Goal: Task Accomplishment & Management: Use online tool/utility

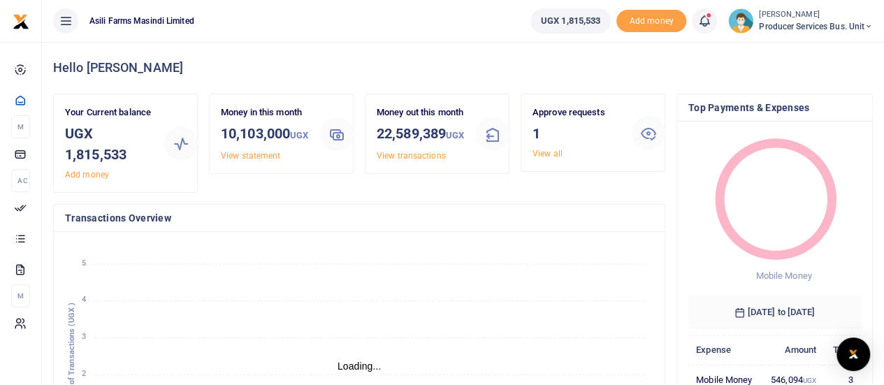
scroll to position [11, 11]
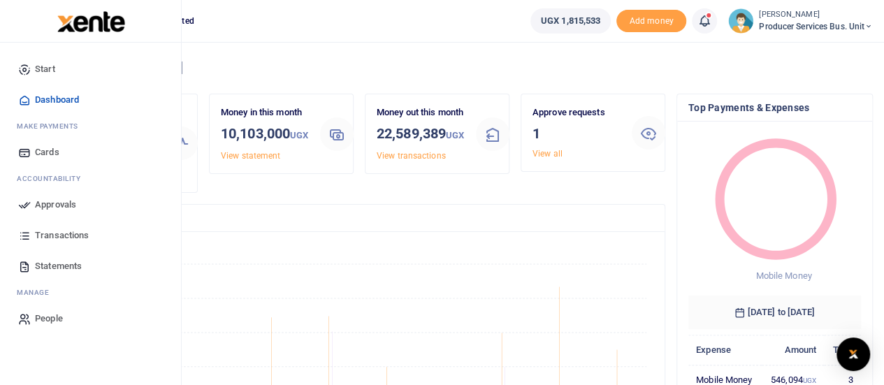
click at [50, 235] on span "Transactions" at bounding box center [62, 235] width 54 height 14
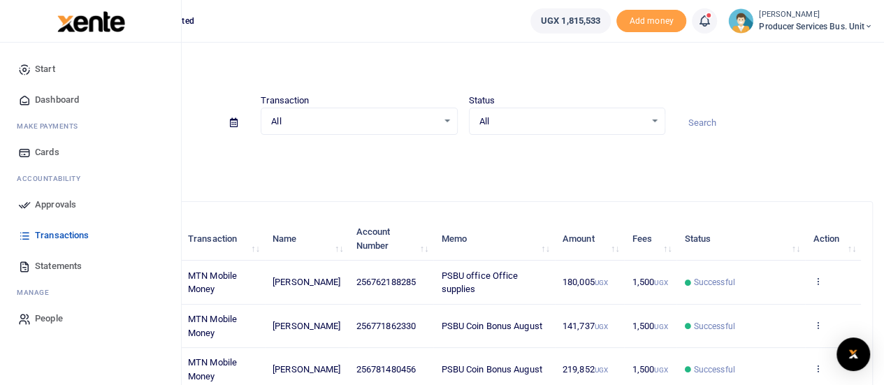
click at [43, 266] on span "Statements" at bounding box center [58, 266] width 47 height 14
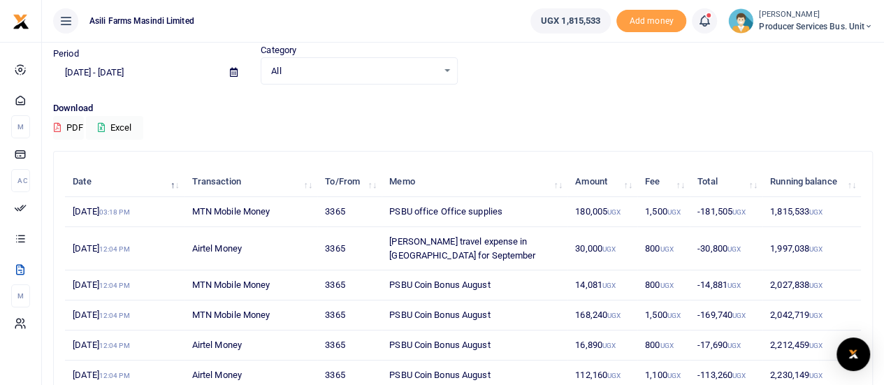
scroll to position [70, 0]
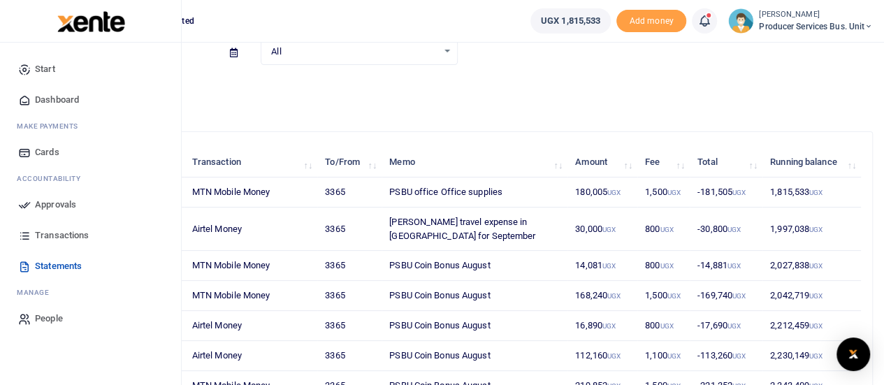
click at [46, 235] on span "Transactions" at bounding box center [62, 235] width 54 height 14
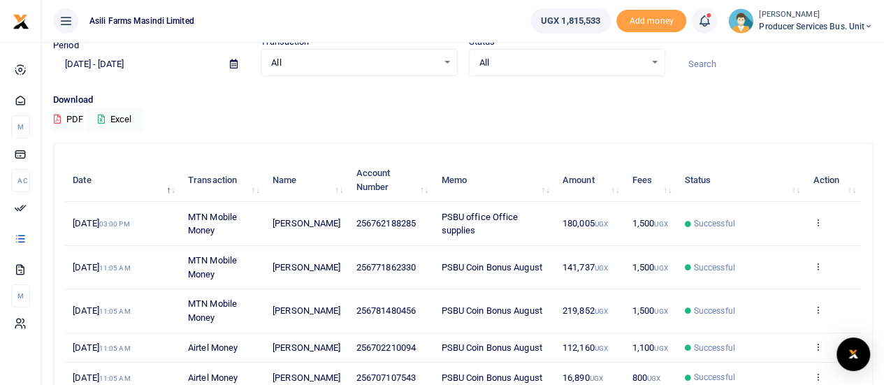
scroll to position [140, 0]
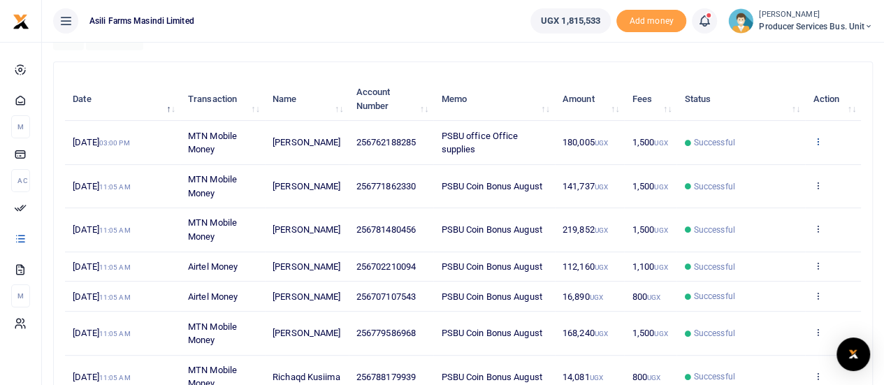
click at [820, 139] on icon at bounding box center [817, 141] width 9 height 10
click at [749, 161] on link "View details" at bounding box center [766, 166] width 110 height 20
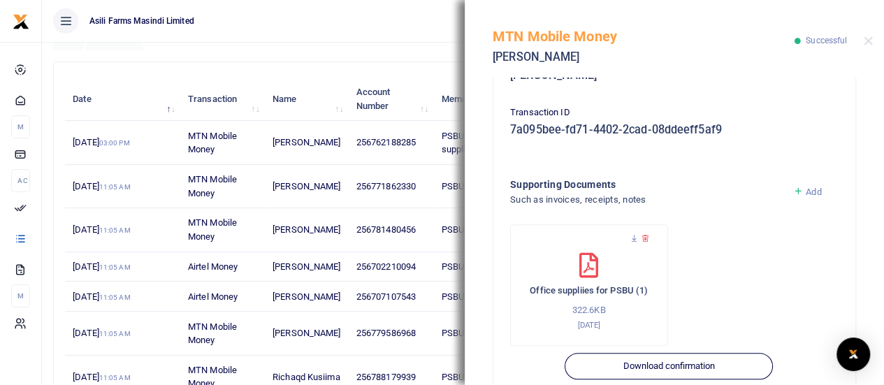
scroll to position [416, 0]
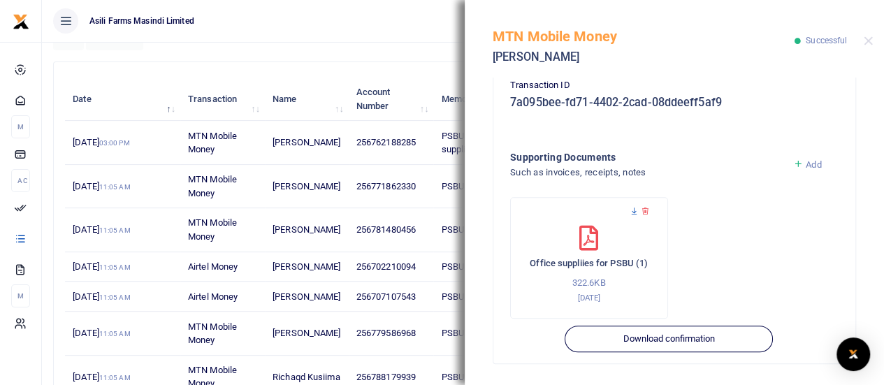
click at [632, 207] on icon at bounding box center [634, 211] width 9 height 9
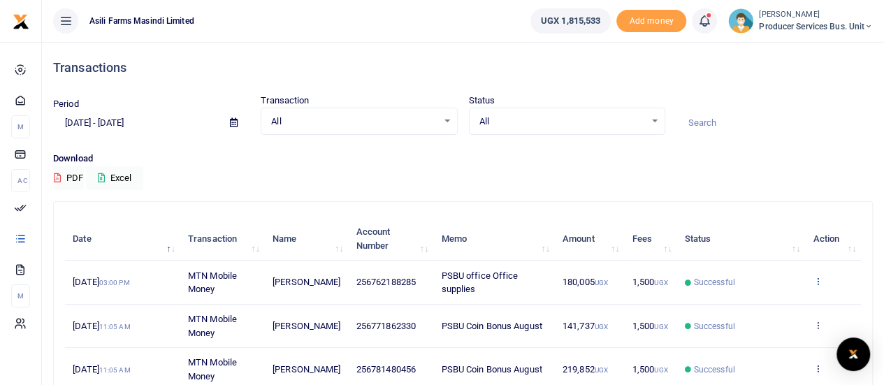
click at [820, 280] on icon at bounding box center [817, 281] width 9 height 10
click at [758, 304] on link "View details" at bounding box center [766, 306] width 110 height 20
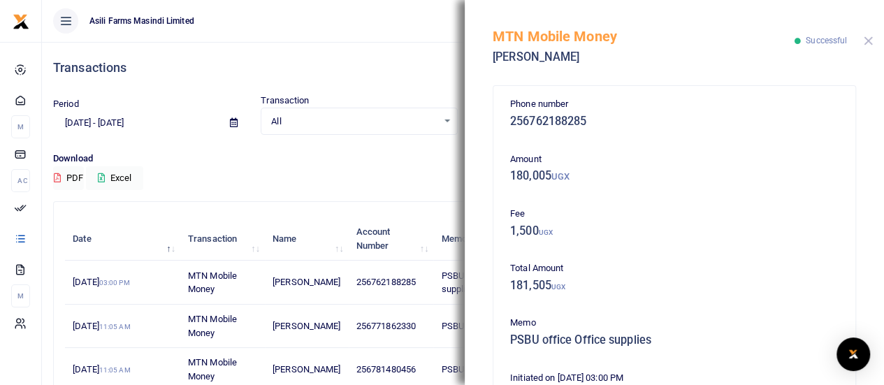
click at [870, 43] on button "Close" at bounding box center [868, 40] width 9 height 9
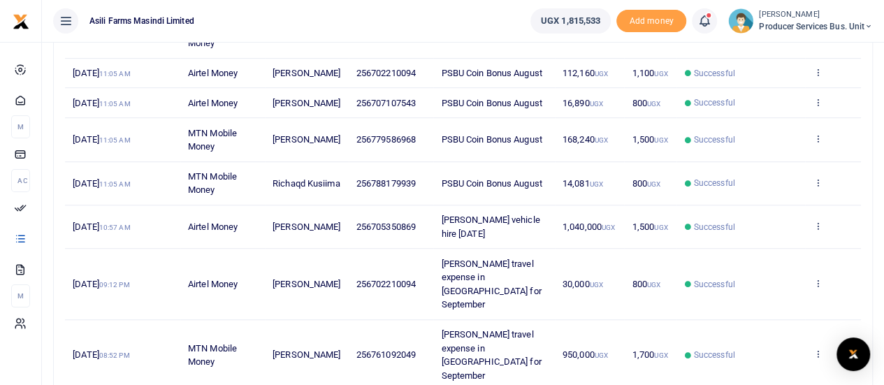
scroll to position [403, 0]
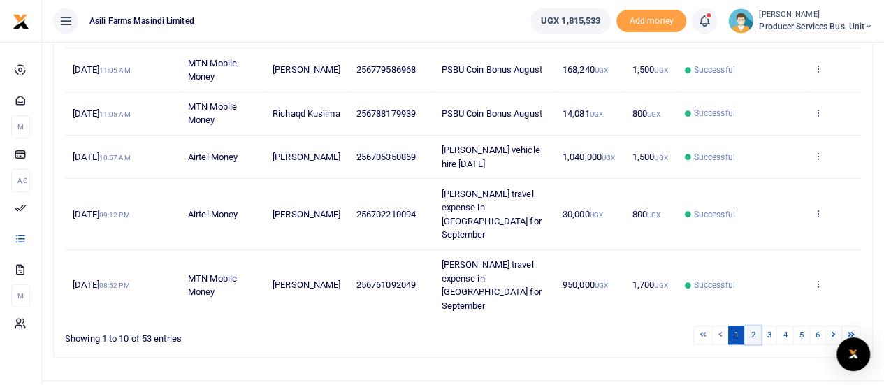
click at [755, 326] on link "2" at bounding box center [752, 335] width 17 height 19
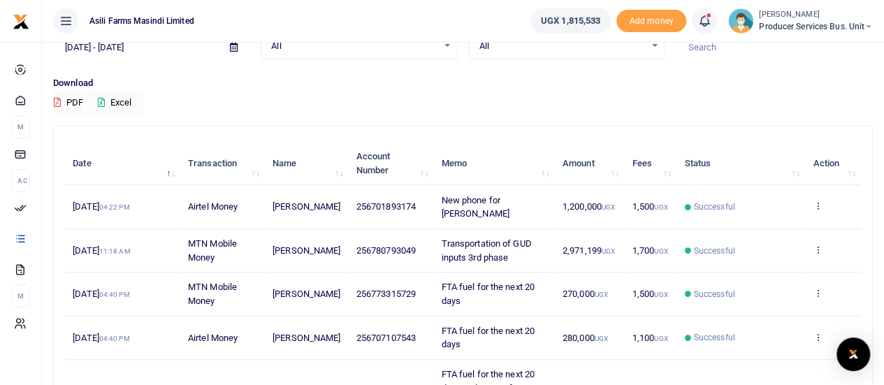
scroll to position [54, 0]
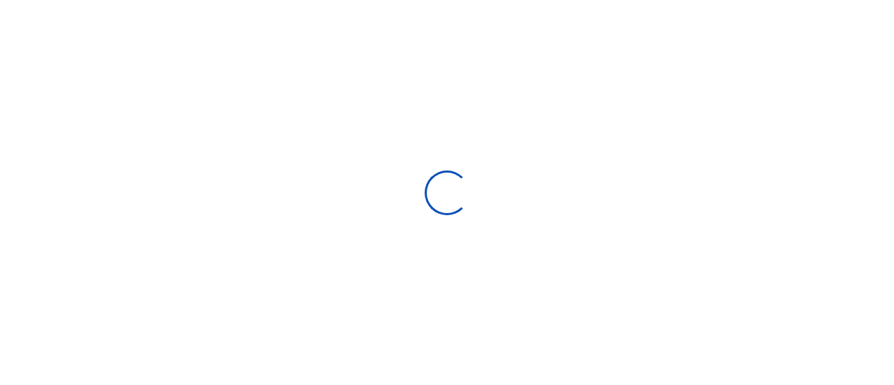
select select
type input "[DATE] - [DATE]"
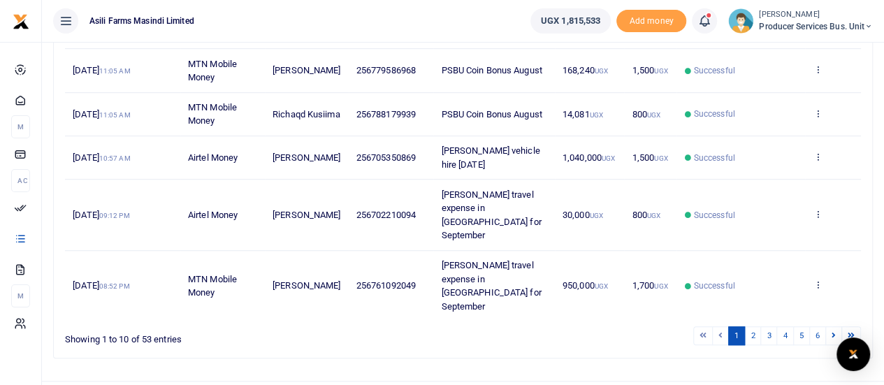
scroll to position [403, 0]
click at [757, 326] on link "2" at bounding box center [752, 335] width 17 height 19
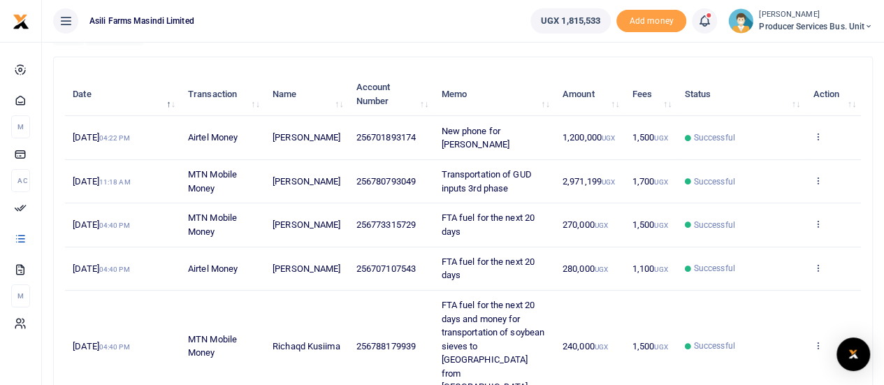
scroll to position [124, 0]
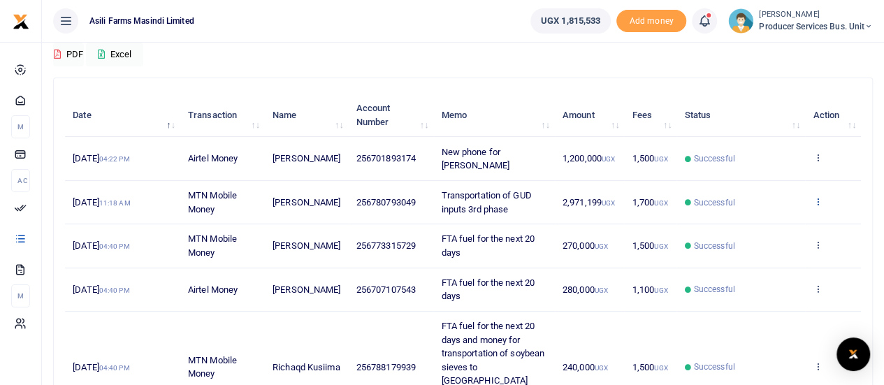
click at [819, 199] on icon at bounding box center [817, 201] width 9 height 10
click at [756, 226] on link "View details" at bounding box center [766, 225] width 110 height 20
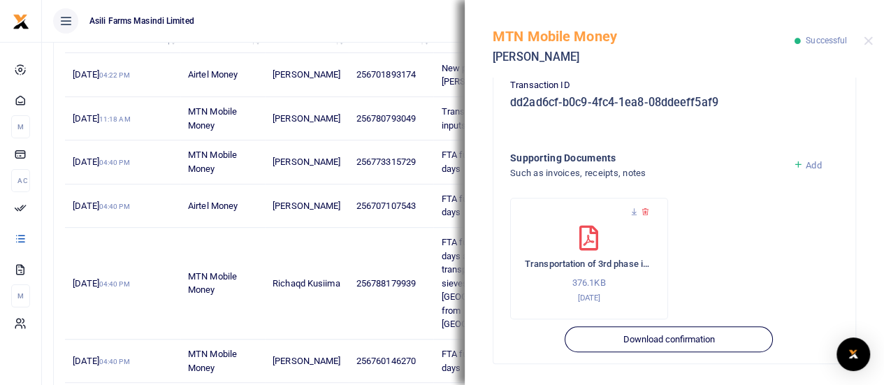
scroll to position [403, 0]
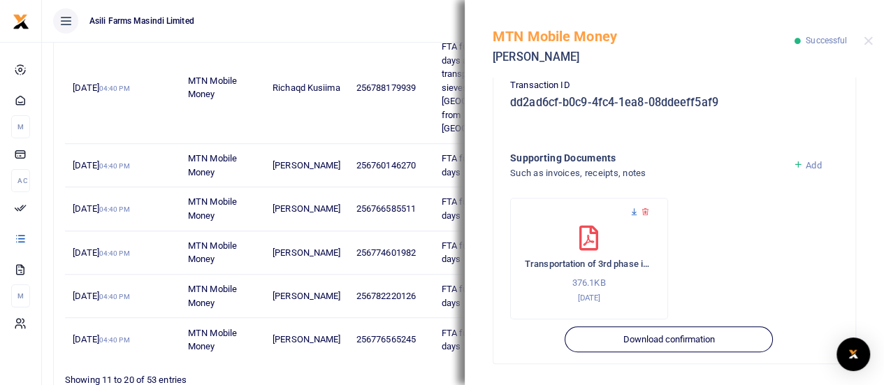
click at [634, 212] on icon at bounding box center [634, 212] width 9 height 9
